Goal: Task Accomplishment & Management: Use online tool/utility

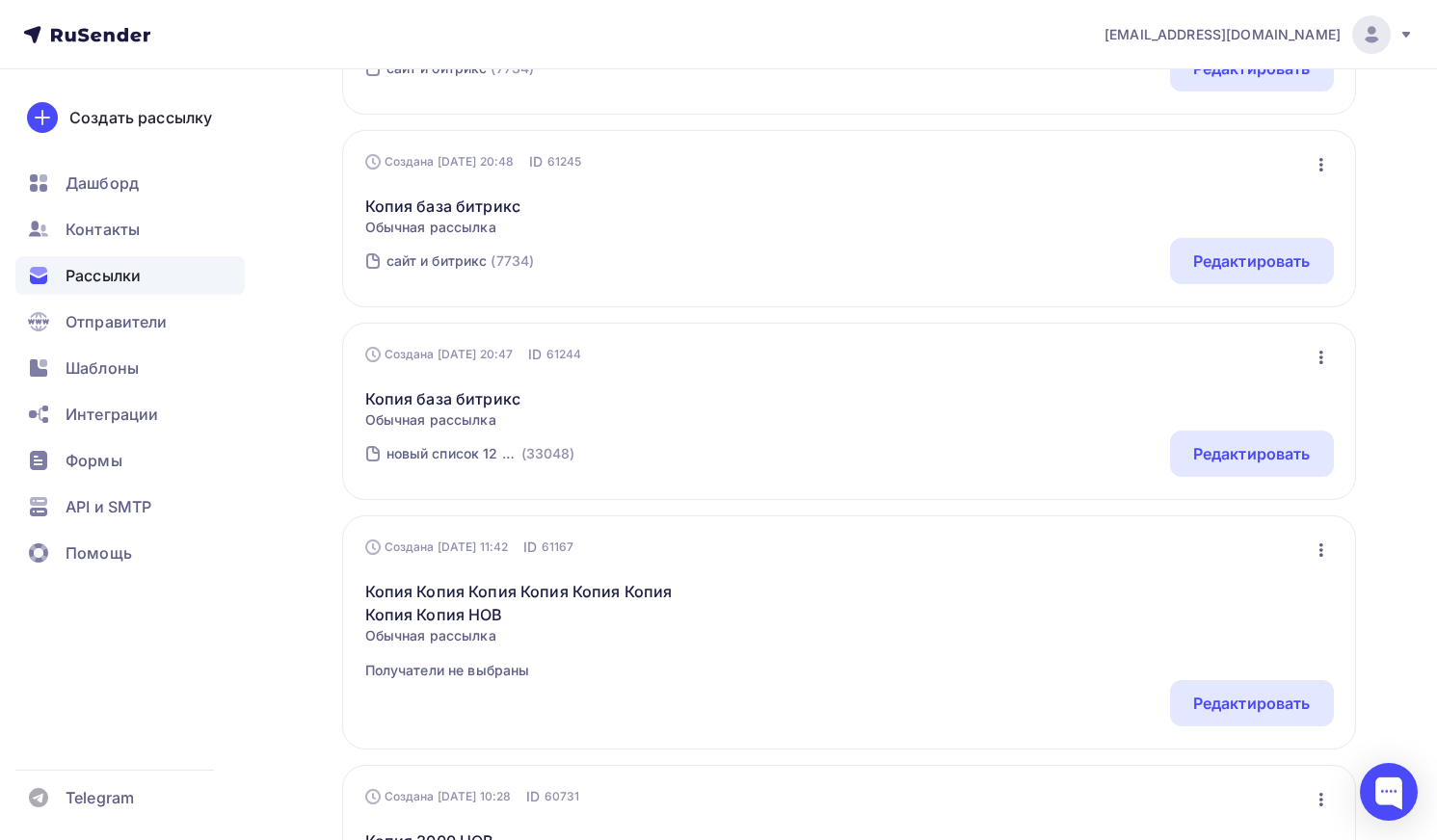
scroll to position [675, 0]
click at [436, 209] on link "Копия база битрикс" at bounding box center [443, 207] width 156 height 23
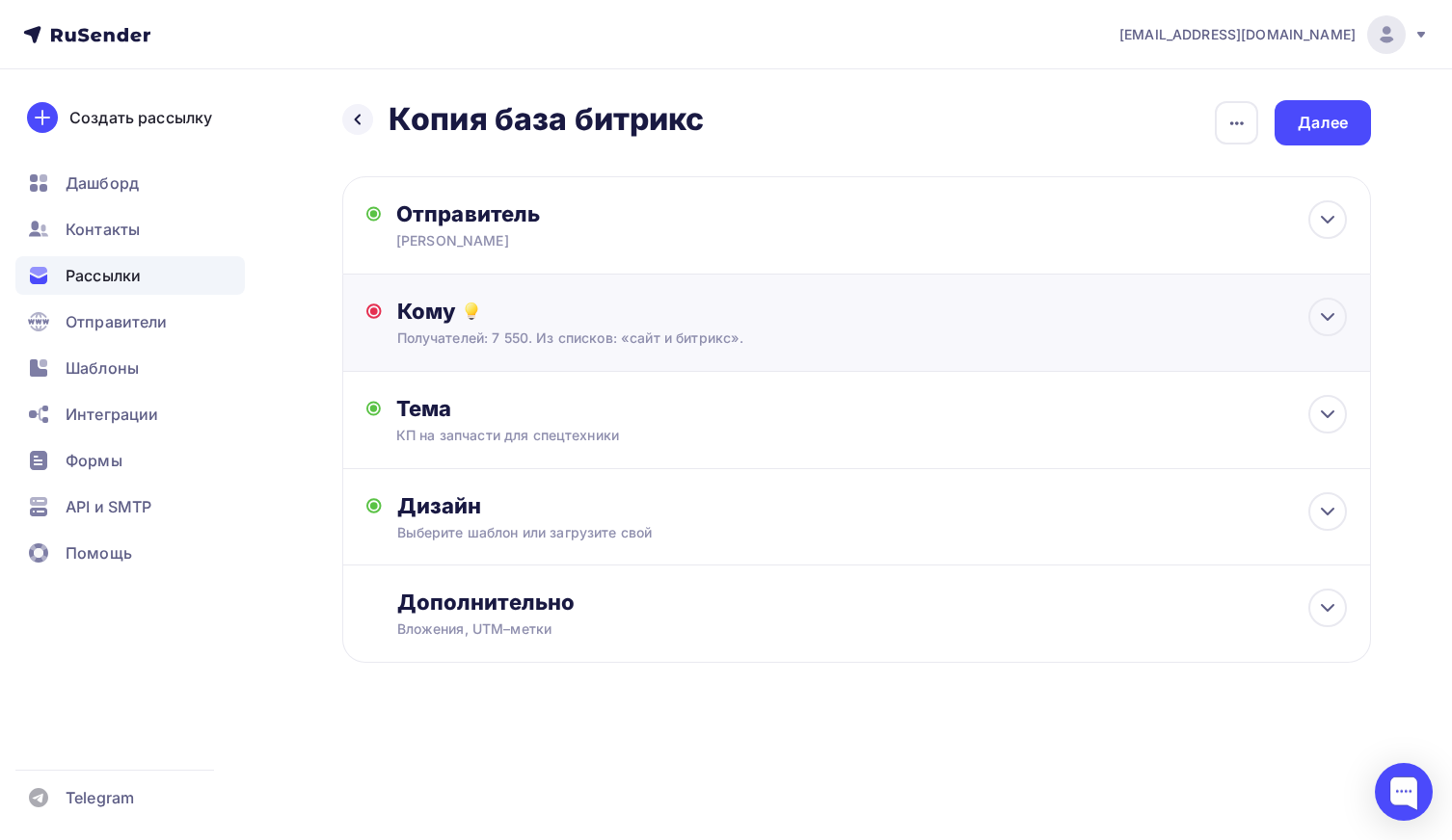
click at [695, 356] on div "Кому Получателей: 7 550. Из списков: «сайт и битрикс». Списки получателей сайт …" at bounding box center [856, 322] width 1029 height 98
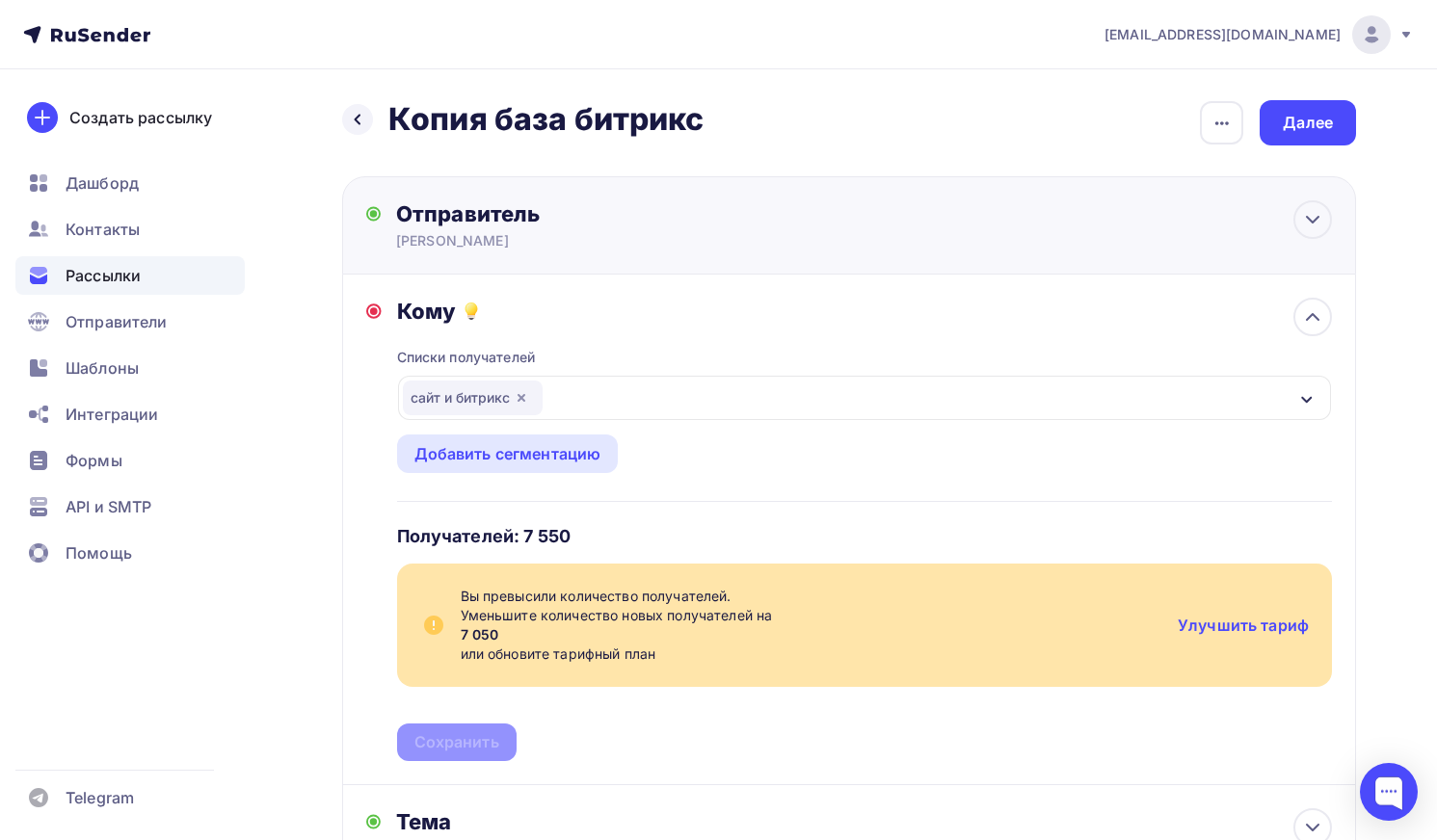
click at [629, 239] on div "[PERSON_NAME]" at bounding box center [583, 241] width 376 height 19
type input "[PERSON_NAME]"
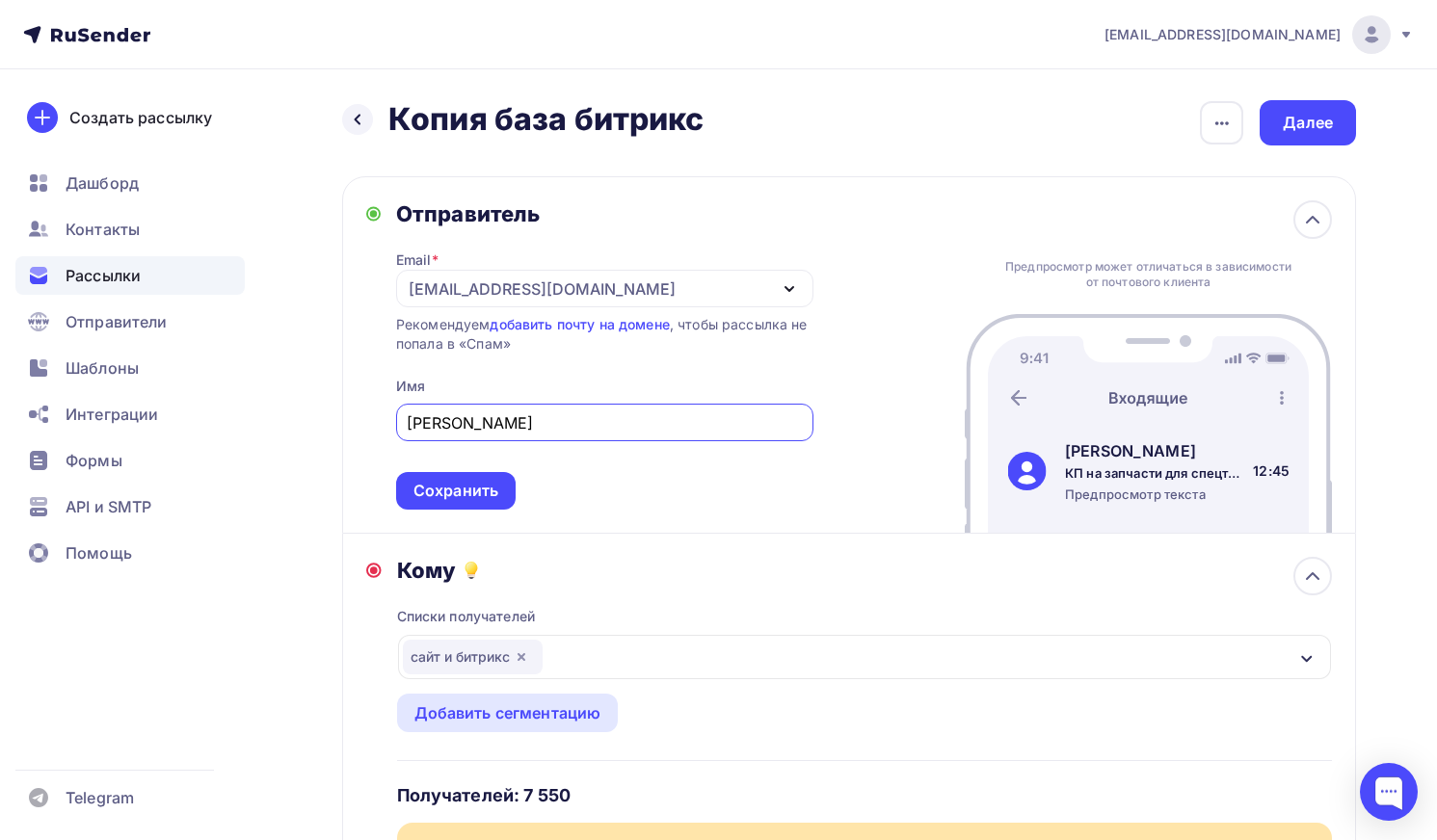
drag, startPoint x: 558, startPoint y: 286, endPoint x: 374, endPoint y: 283, distance: 184.0
click at [374, 283] on div "Отправитель Email * info@specasia.ru info@specasia.ru info@sag-888.site info@af…" at bounding box center [589, 355] width 447 height 309
drag, startPoint x: 396, startPoint y: 272, endPoint x: 494, endPoint y: 293, distance: 100.2
click at [494, 293] on div "[EMAIL_ADDRESS][DOMAIN_NAME]" at bounding box center [605, 288] width 417 height 38
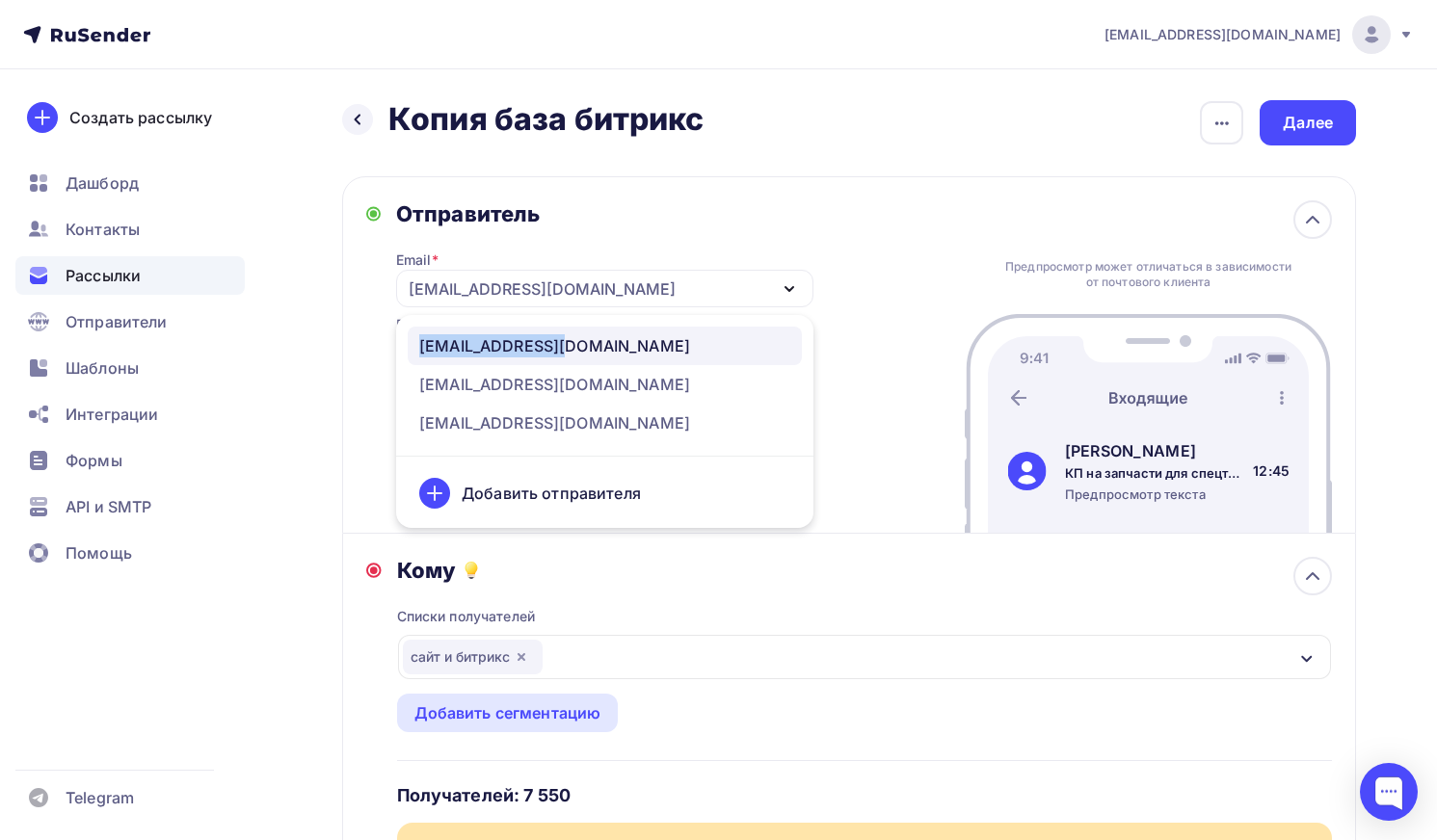
drag, startPoint x: 406, startPoint y: 337, endPoint x: 600, endPoint y: 343, distance: 194.1
click at [600, 343] on li "[EMAIL_ADDRESS][DOMAIN_NAME]" at bounding box center [605, 346] width 417 height 39
copy div "[EMAIL_ADDRESS][DOMAIN_NAME]"
